Goal: Navigation & Orientation: Find specific page/section

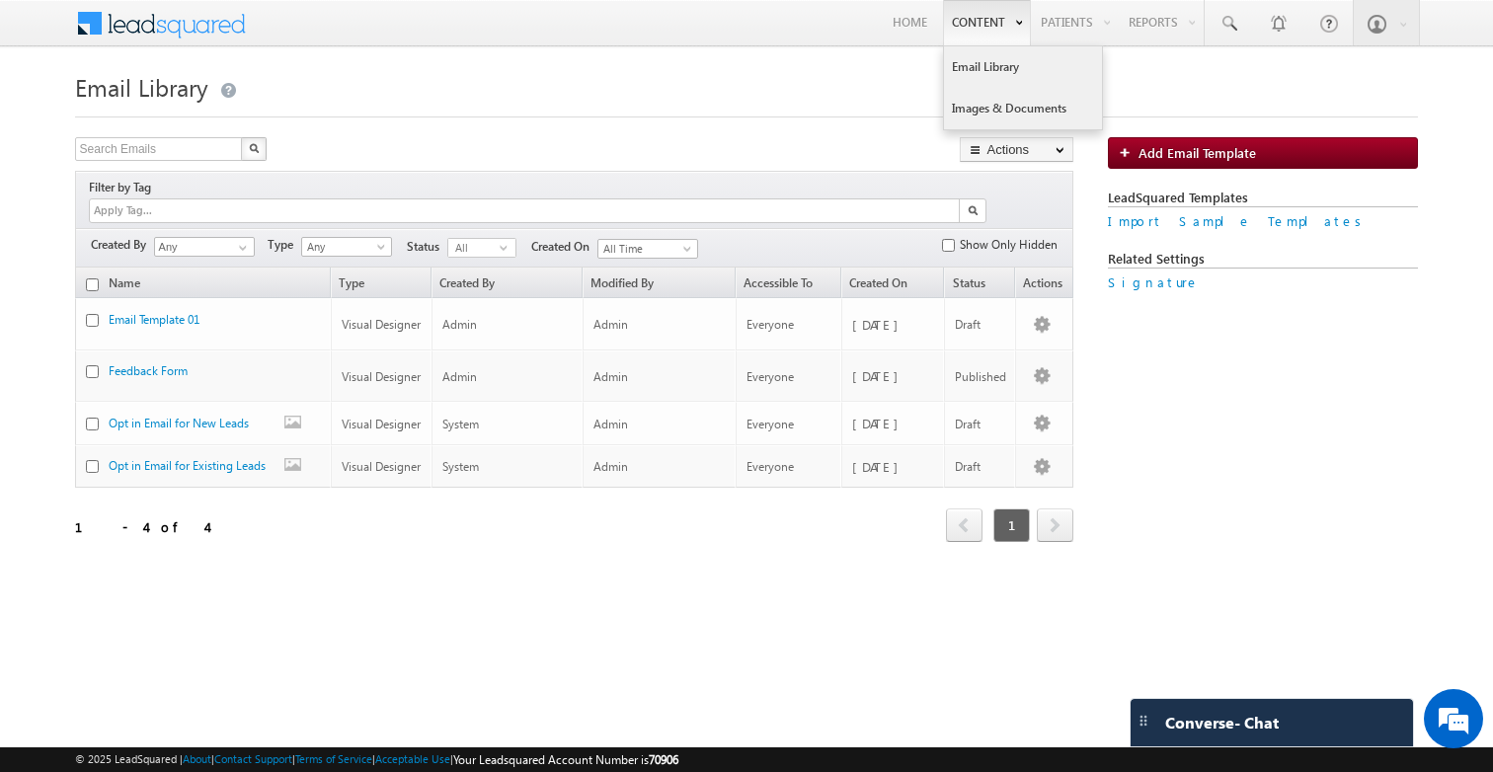
click at [978, 99] on link "Images & Documents" at bounding box center [1023, 108] width 158 height 41
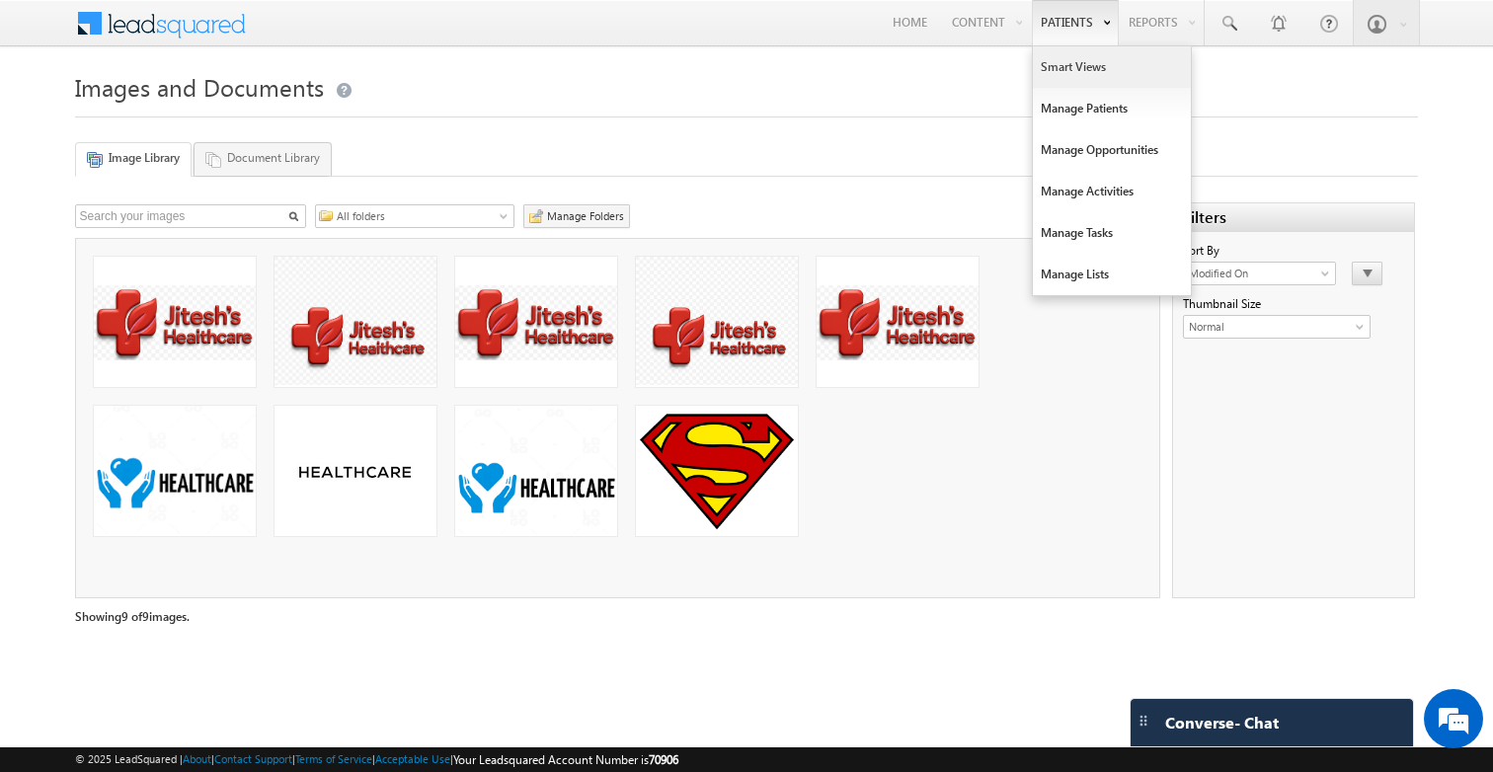
click at [1083, 58] on link "Smart Views" at bounding box center [1112, 66] width 158 height 41
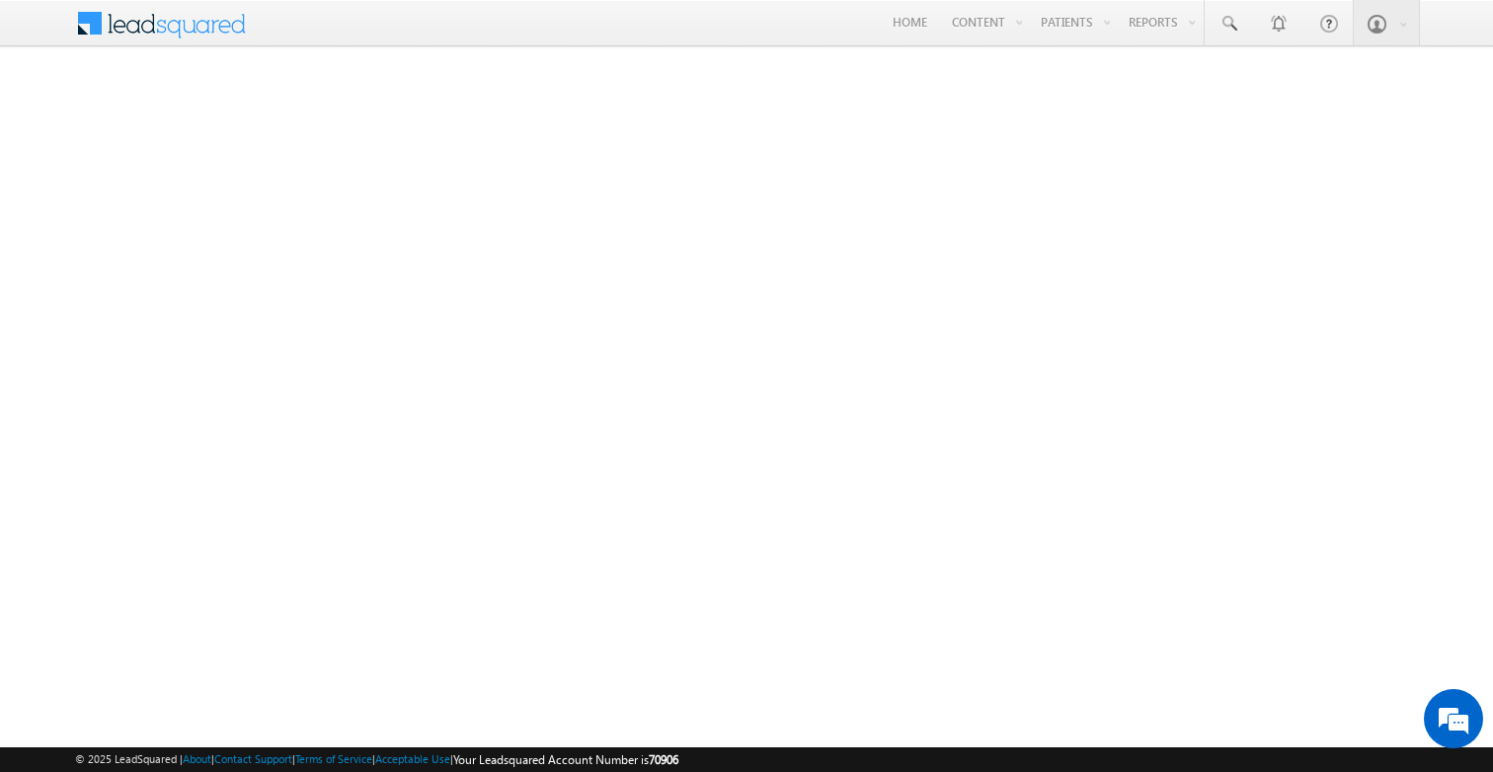
click at [171, 36] on span at bounding box center [174, 21] width 143 height 35
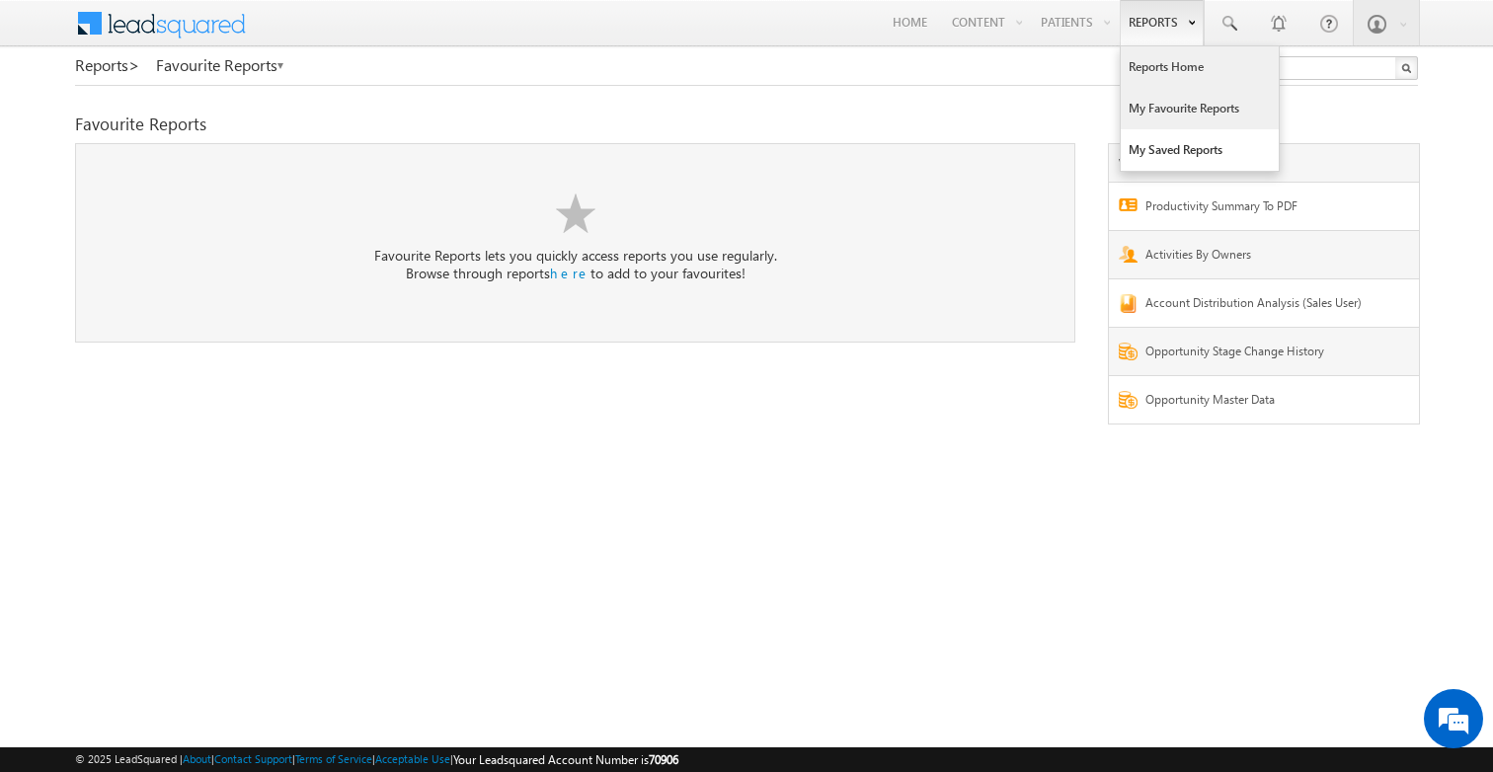
click at [1172, 58] on link "Reports Home" at bounding box center [1200, 66] width 158 height 41
